Goal: Task Accomplishment & Management: Use online tool/utility

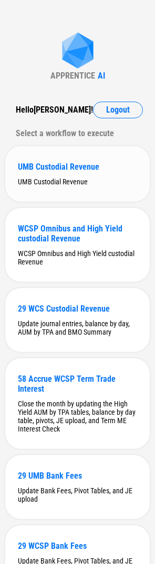
click at [41, 167] on div "UMB Custodial Revenue" at bounding box center [77, 167] width 119 height 10
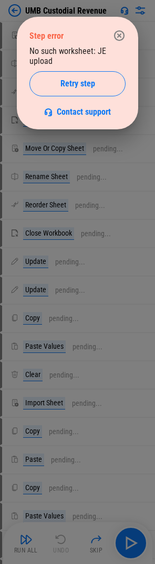
click at [120, 36] on icon "button" at bounding box center [119, 35] width 10 height 10
